Goal: Task Accomplishment & Management: Manage account settings

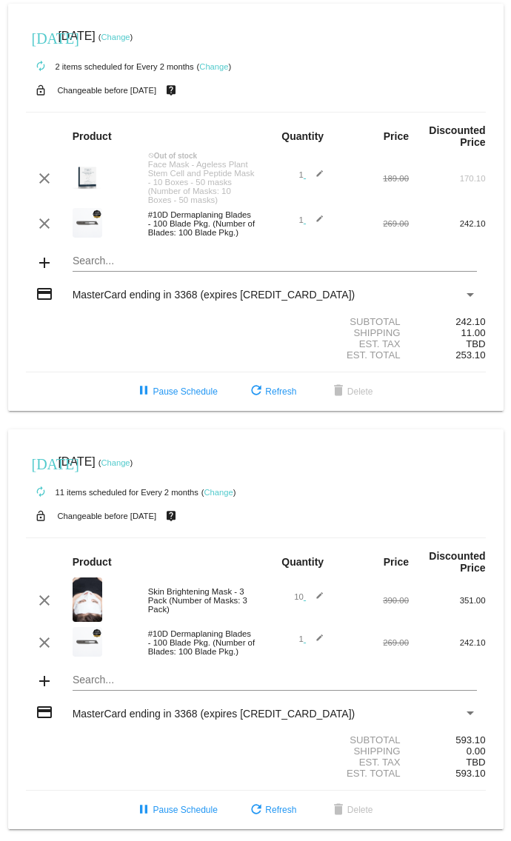
click at [33, 274] on div "add" at bounding box center [45, 264] width 38 height 20
click at [37, 272] on mat-icon "add" at bounding box center [45, 263] width 18 height 18
click at [173, 287] on mat-card "[DATE] [DATE] ( Change ) autorenew 2 items scheduled for Every 2 months ( Chang…" at bounding box center [255, 207] width 495 height 407
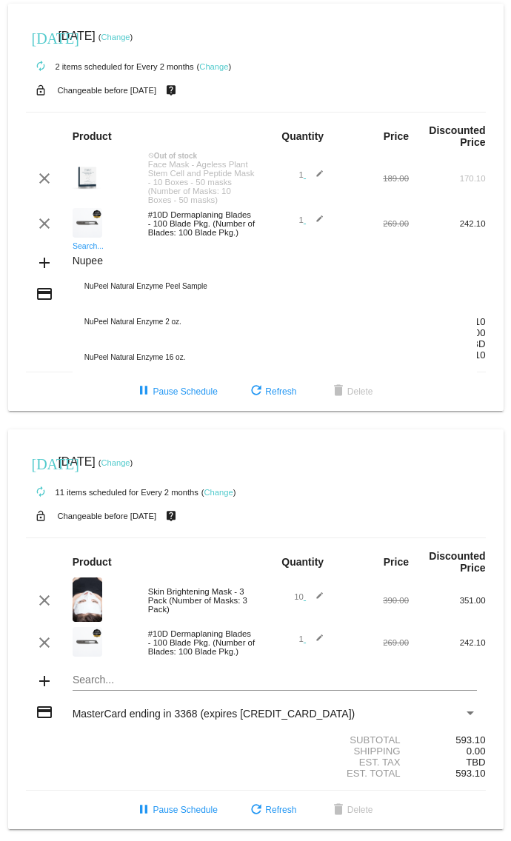
type input "Nupee"
click at [161, 339] on div "NuPeel Natural Enzyme 2 oz." at bounding box center [275, 322] width 404 height 36
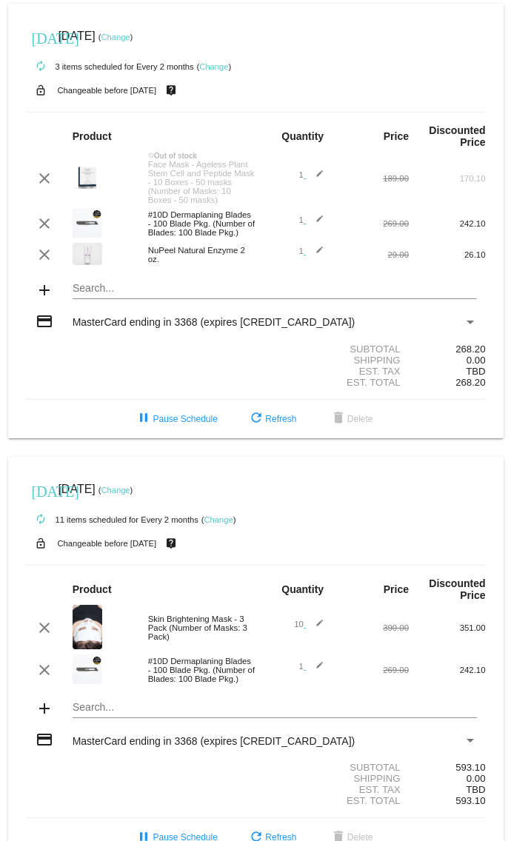
click at [298, 264] on div "1 edit" at bounding box center [294, 255] width 60 height 18
click at [301, 255] on span "1 edit" at bounding box center [311, 251] width 25 height 9
click at [306, 264] on mat-icon "edit" at bounding box center [315, 255] width 18 height 18
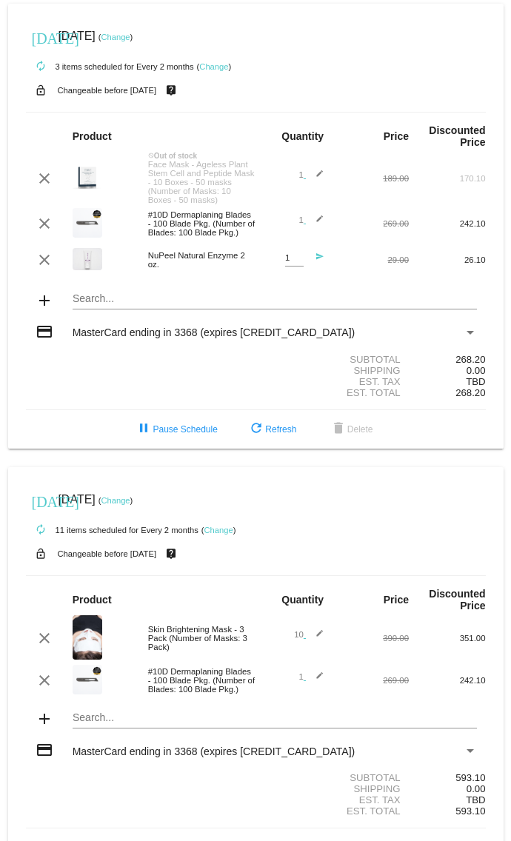
click at [297, 263] on input "1" at bounding box center [294, 258] width 19 height 10
type input "2"
click at [282, 435] on span "refresh Refresh" at bounding box center [271, 429] width 49 height 10
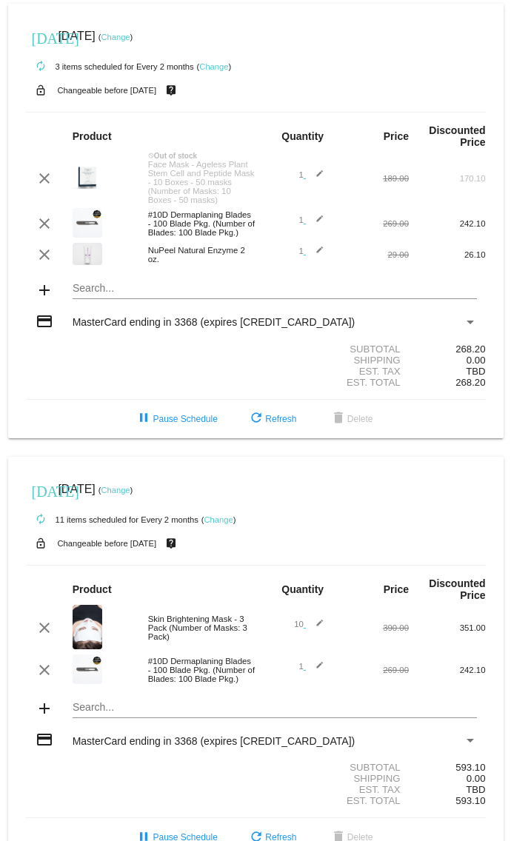
click at [302, 255] on span "1 edit" at bounding box center [311, 251] width 25 height 9
click at [301, 255] on span "1 edit" at bounding box center [311, 251] width 25 height 9
click at [301, 264] on div "1 edit" at bounding box center [294, 255] width 60 height 18
click at [315, 264] on mat-icon "edit" at bounding box center [315, 255] width 18 height 18
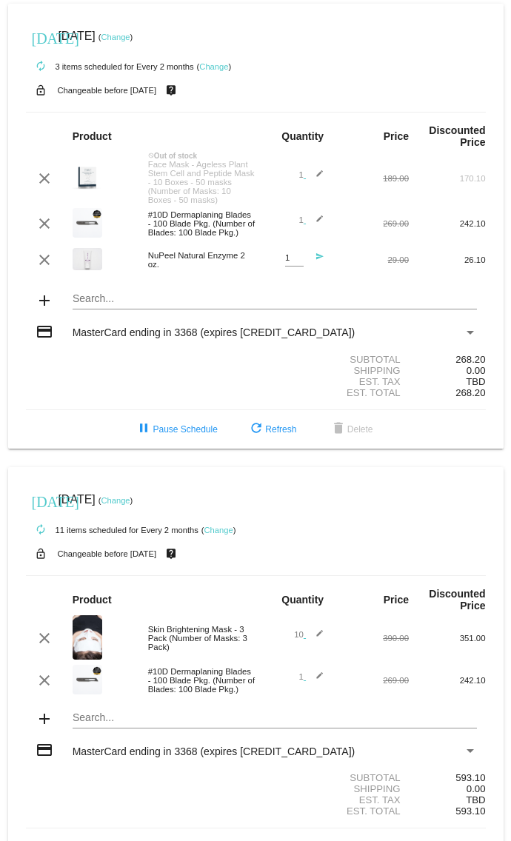
click at [276, 277] on div "1 Quantity send" at bounding box center [294, 260] width 60 height 34
click at [295, 263] on input "1" at bounding box center [294, 258] width 19 height 10
type input "2"
click at [318, 270] on mat-icon "send" at bounding box center [315, 261] width 18 height 18
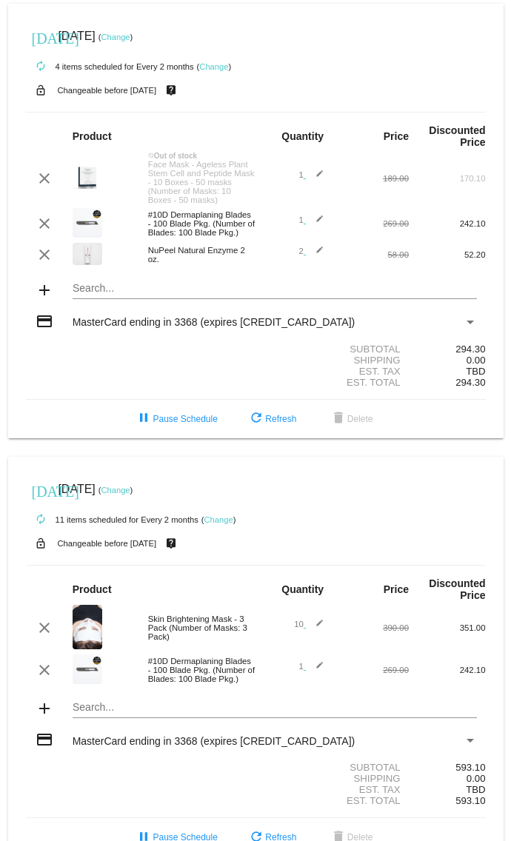
click at [211, 641] on div "Skin Brightening Mask - 3 Pack (Number of Masks: 3 Pack)" at bounding box center [198, 628] width 115 height 27
click at [203, 641] on div "Skin Brightening Mask - 3 Pack (Number of Masks: 3 Pack)" at bounding box center [198, 628] width 115 height 27
click at [146, 311] on mat-card "[DATE] [DATE] ( Change ) autorenew 4 items scheduled for Every 2 months ( Chang…" at bounding box center [255, 221] width 495 height 435
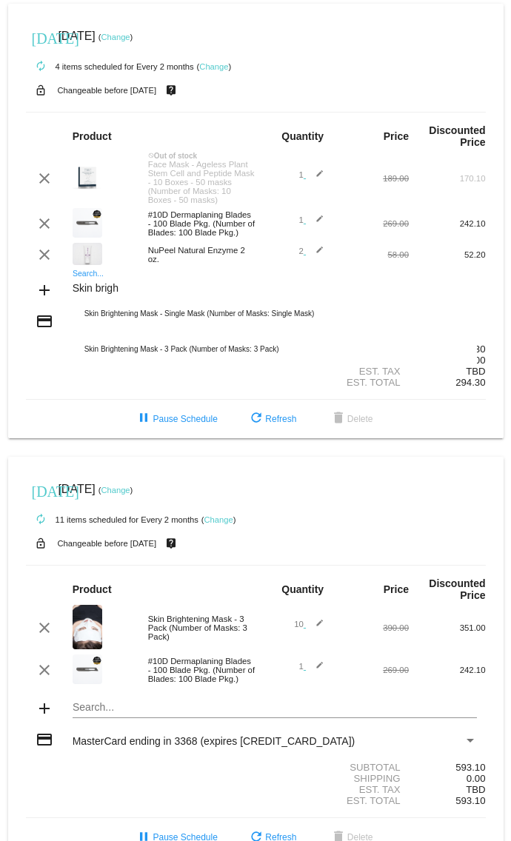
type input "Skin brigh"
click at [268, 367] on div "Skin Brightening Mask - 3 Pack (Number of Masks: 3 Pack)" at bounding box center [275, 350] width 404 height 36
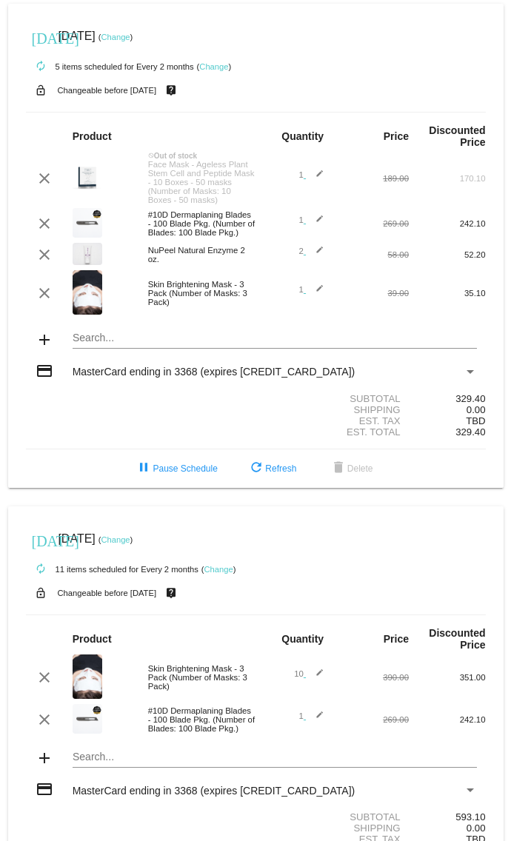
click at [315, 302] on mat-icon "edit" at bounding box center [315, 293] width 18 height 18
click at [306, 304] on mat-icon "send" at bounding box center [315, 295] width 18 height 18
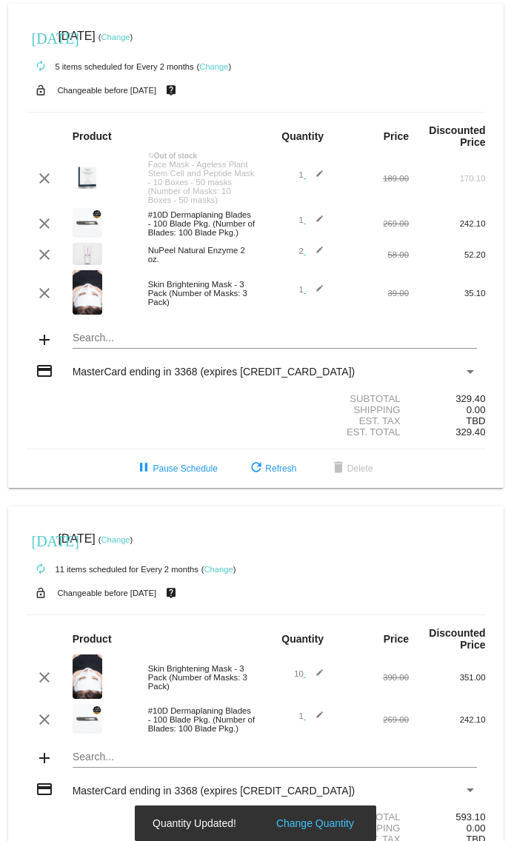
click at [307, 302] on mat-icon "edit" at bounding box center [315, 293] width 18 height 18
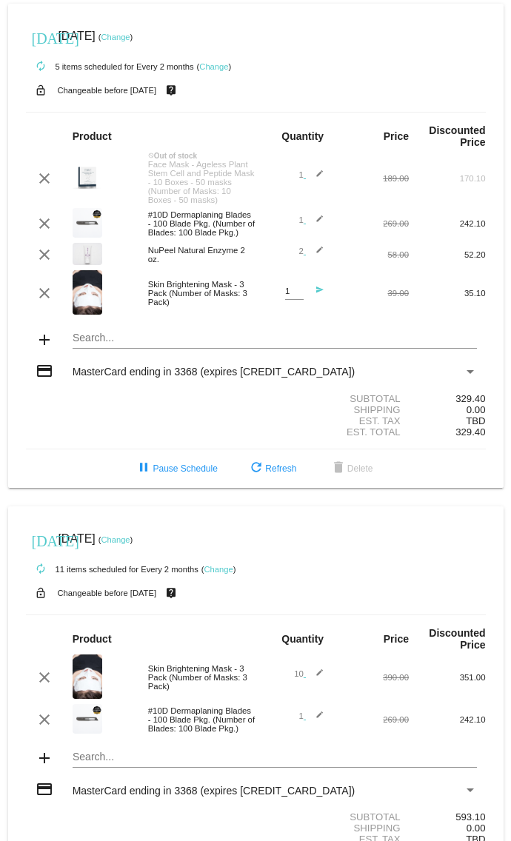
click at [295, 296] on input "1" at bounding box center [294, 292] width 19 height 10
type input "5"
type input "6"
click at [324, 304] on mat-icon "send" at bounding box center [315, 295] width 18 height 18
